Goal: Transaction & Acquisition: Purchase product/service

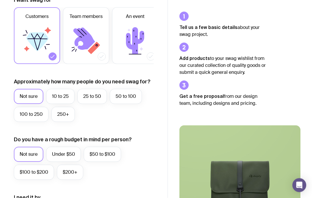
scroll to position [111, 0]
click at [60, 115] on label "250+" at bounding box center [62, 114] width 23 height 15
click at [0, 0] on input "250+" at bounding box center [0, 0] width 0 height 0
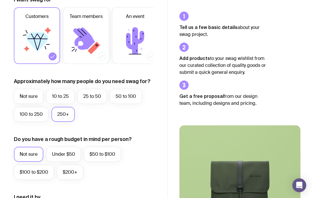
click at [101, 155] on label "$50 to $100" at bounding box center [102, 153] width 37 height 15
click at [0, 0] on input "$50 to $100" at bounding box center [0, 0] width 0 height 0
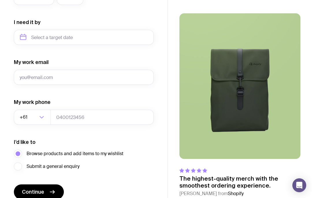
scroll to position [287, 0]
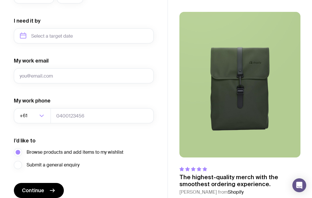
click at [37, 192] on span "Continue" at bounding box center [33, 190] width 22 height 7
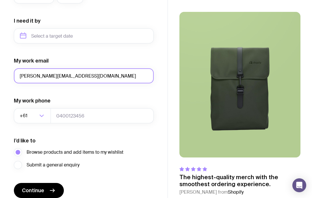
click at [21, 76] on input "[PERSON_NAME][EMAIL_ADDRESS][DOMAIN_NAME]" at bounding box center [84, 75] width 140 height 15
click at [24, 76] on input "[PERSON_NAME][EMAIL_ADDRESS][DOMAIN_NAME]" at bounding box center [84, 75] width 140 height 15
click at [21, 74] on input "[PERSON_NAME]@everbrand.com.[PERSON_NAME]" at bounding box center [84, 75] width 140 height 15
type input "[PERSON_NAME][EMAIL_ADDRESS][DOMAIN_NAME]"
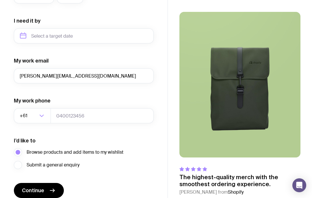
click at [145, 54] on form "I want swag for Customers Team members An event Approximately how many people d…" at bounding box center [84, 8] width 140 height 377
click at [41, 191] on span "Continue" at bounding box center [33, 190] width 22 height 7
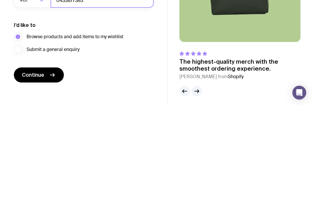
type input "0433877383"
click at [45, 160] on button "Continue" at bounding box center [39, 167] width 50 height 15
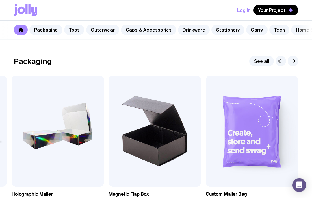
scroll to position [65, 0]
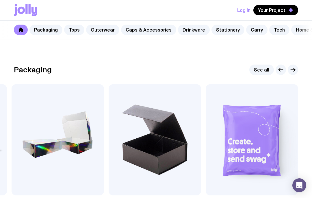
click at [74, 28] on link "Tops" at bounding box center [74, 30] width 20 height 10
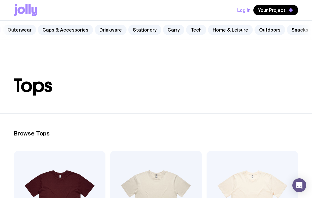
scroll to position [0, 86]
click at [226, 29] on link "Home & Leisure" at bounding box center [227, 30] width 45 height 10
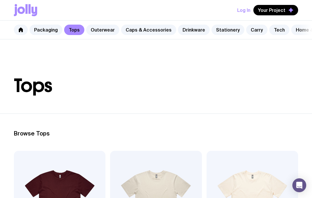
click at [41, 29] on link "Packaging" at bounding box center [45, 30] width 33 height 10
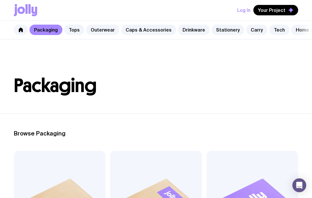
click at [21, 27] on link at bounding box center [21, 30] width 14 height 10
